Goal: Transaction & Acquisition: Book appointment/travel/reservation

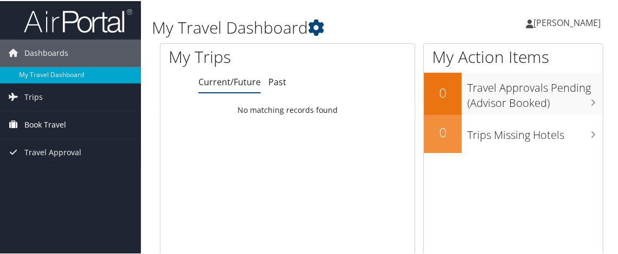
click at [44, 121] on span "Book Travel" at bounding box center [45, 123] width 42 height 27
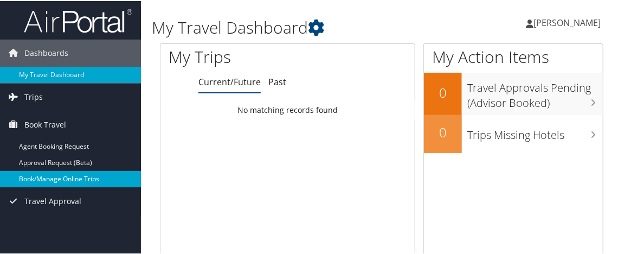
click at [57, 178] on link "Book/Manage Online Trips" at bounding box center [70, 178] width 141 height 16
